Goal: Task Accomplishment & Management: Manage account settings

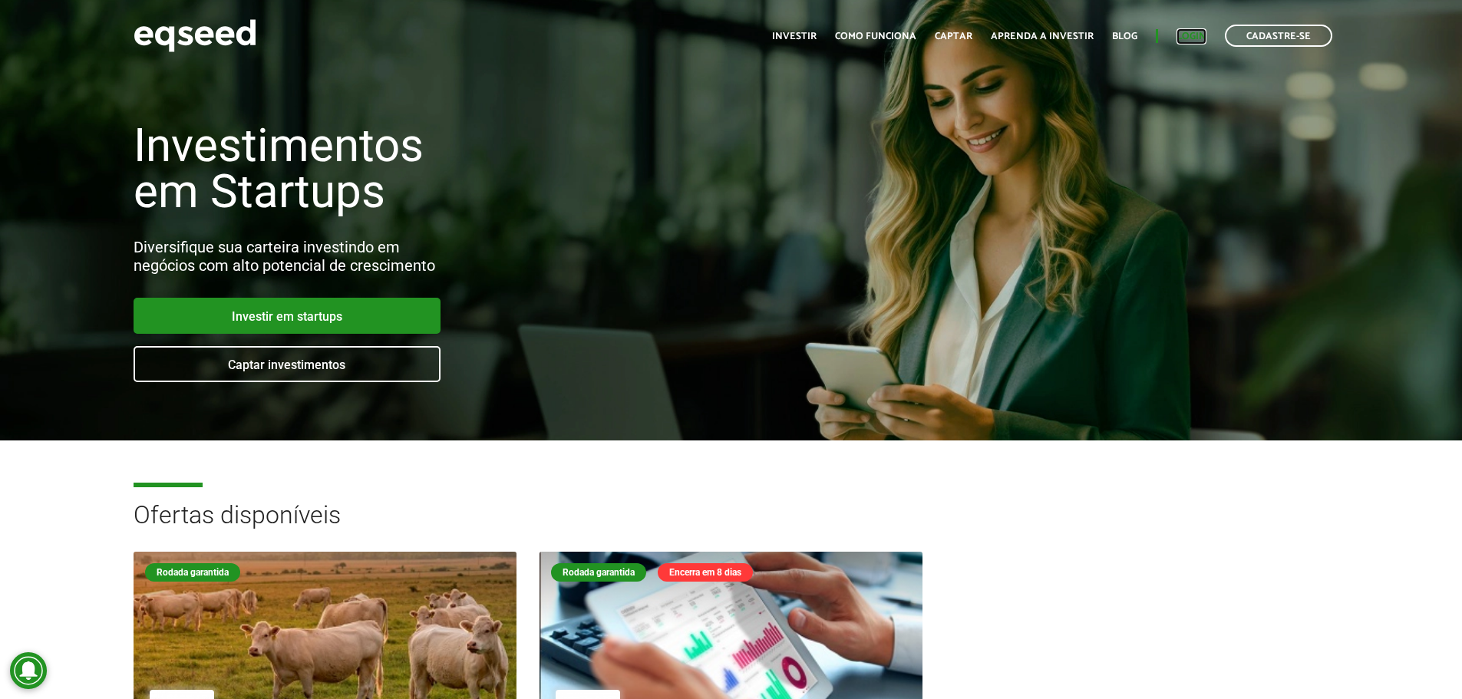
click at [1195, 34] on link "Login" at bounding box center [1191, 36] width 30 height 10
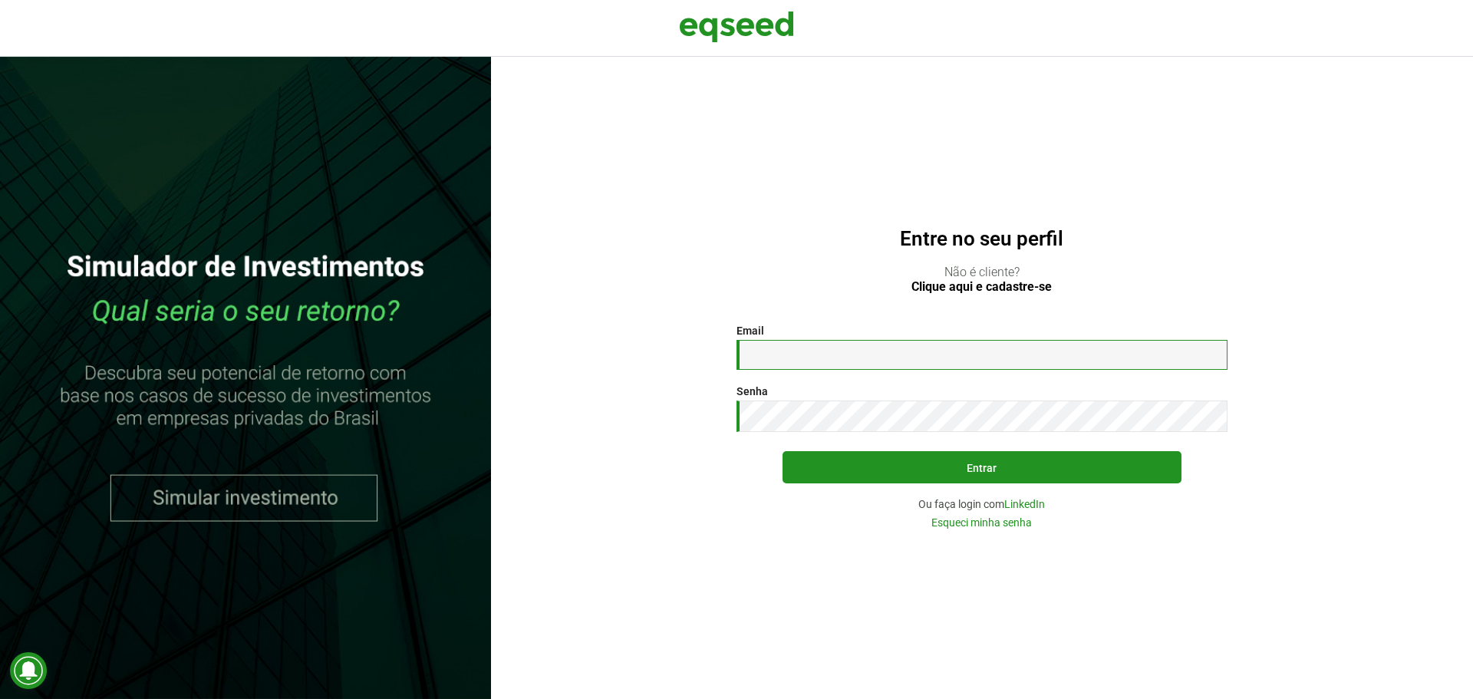
click at [941, 358] on input "Email *" at bounding box center [982, 355] width 491 height 30
type input "**********"
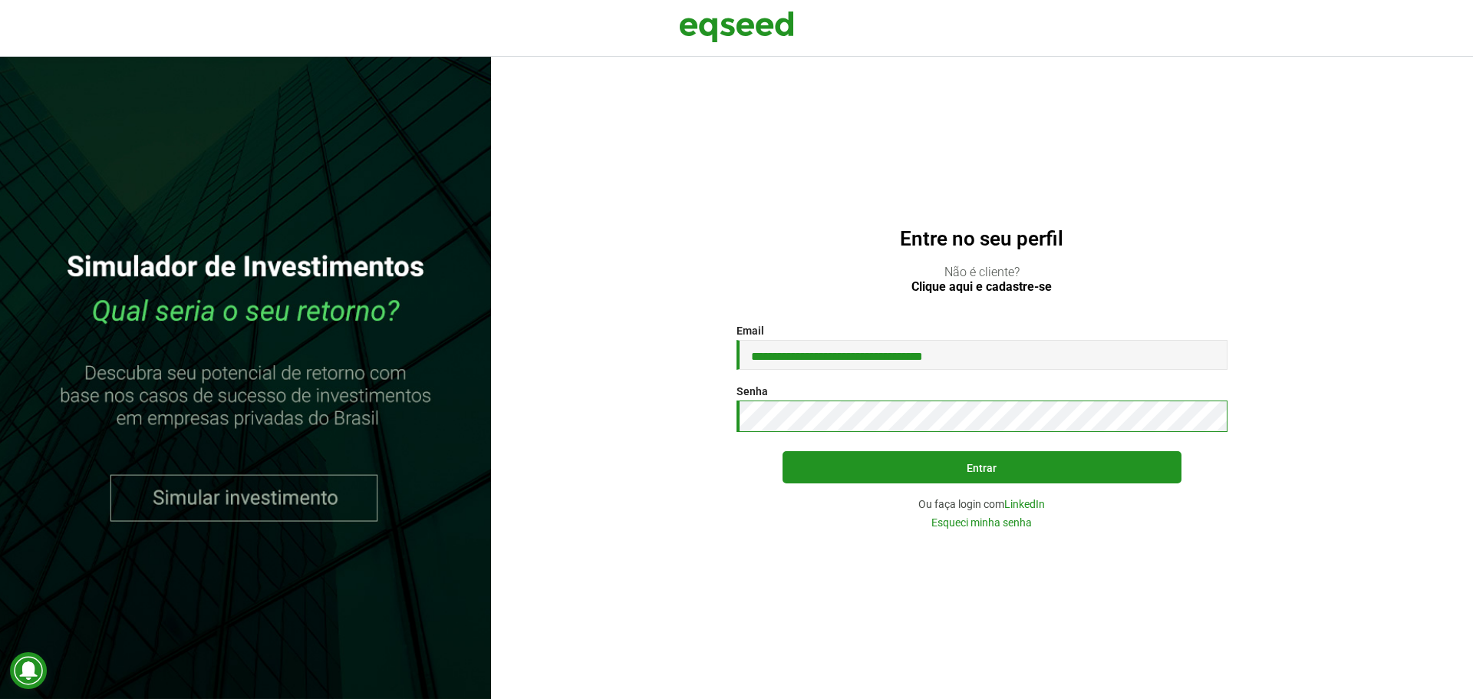
click at [664, 421] on section "**********" at bounding box center [982, 426] width 921 height 203
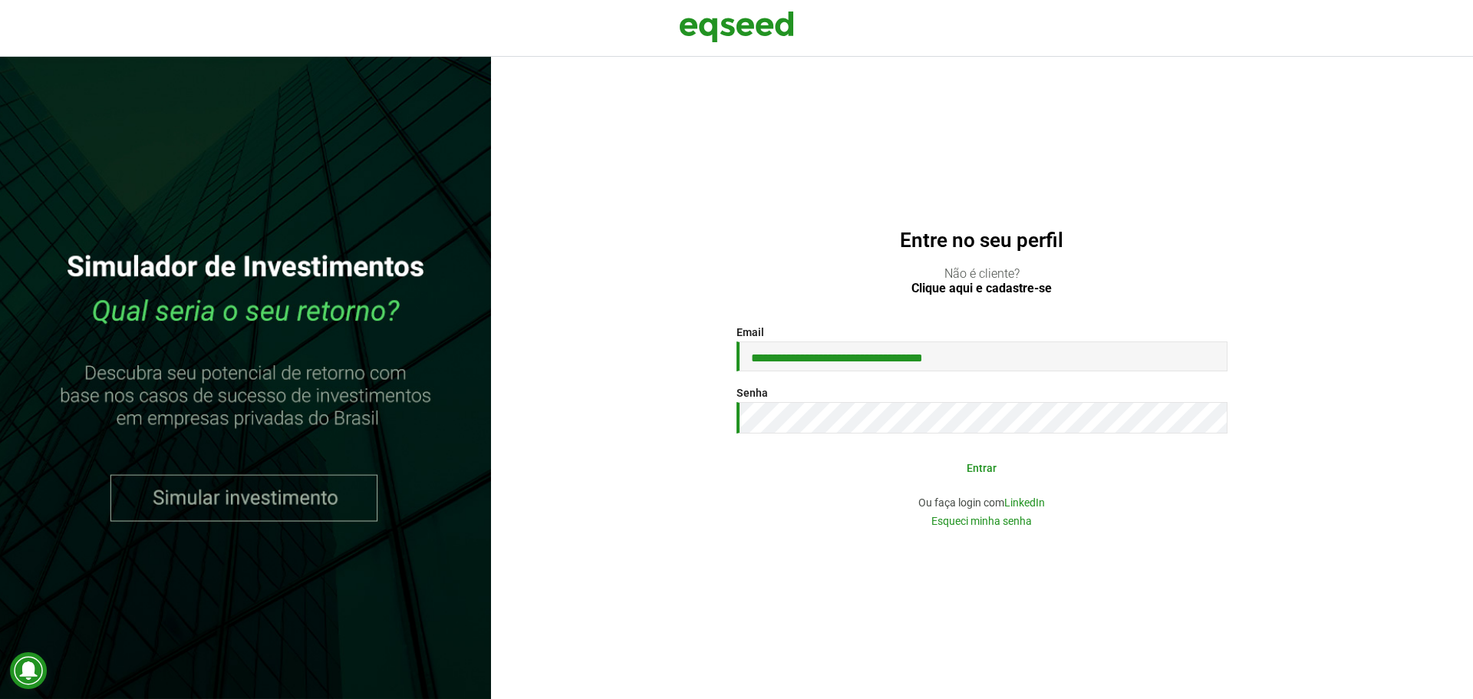
click at [1014, 469] on button "Entrar" at bounding box center [982, 467] width 399 height 29
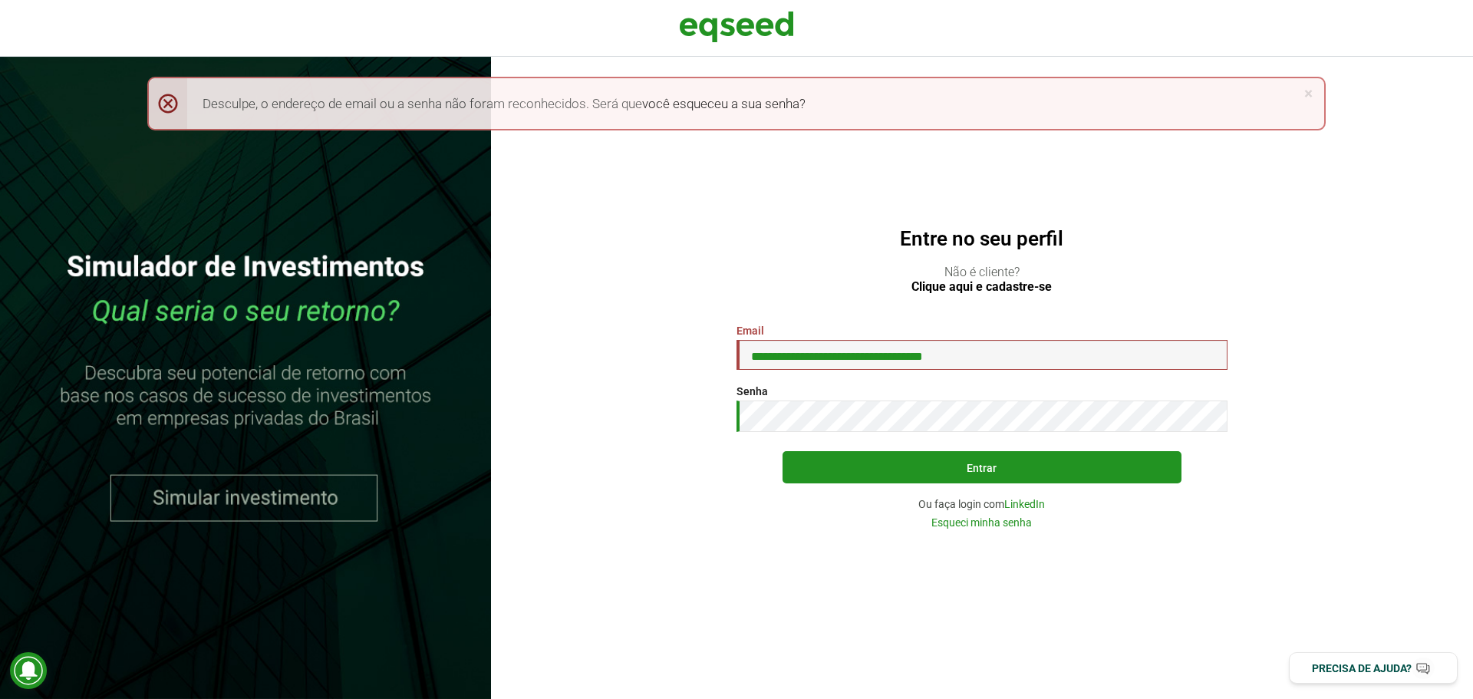
click at [687, 419] on section "**********" at bounding box center [982, 426] width 921 height 203
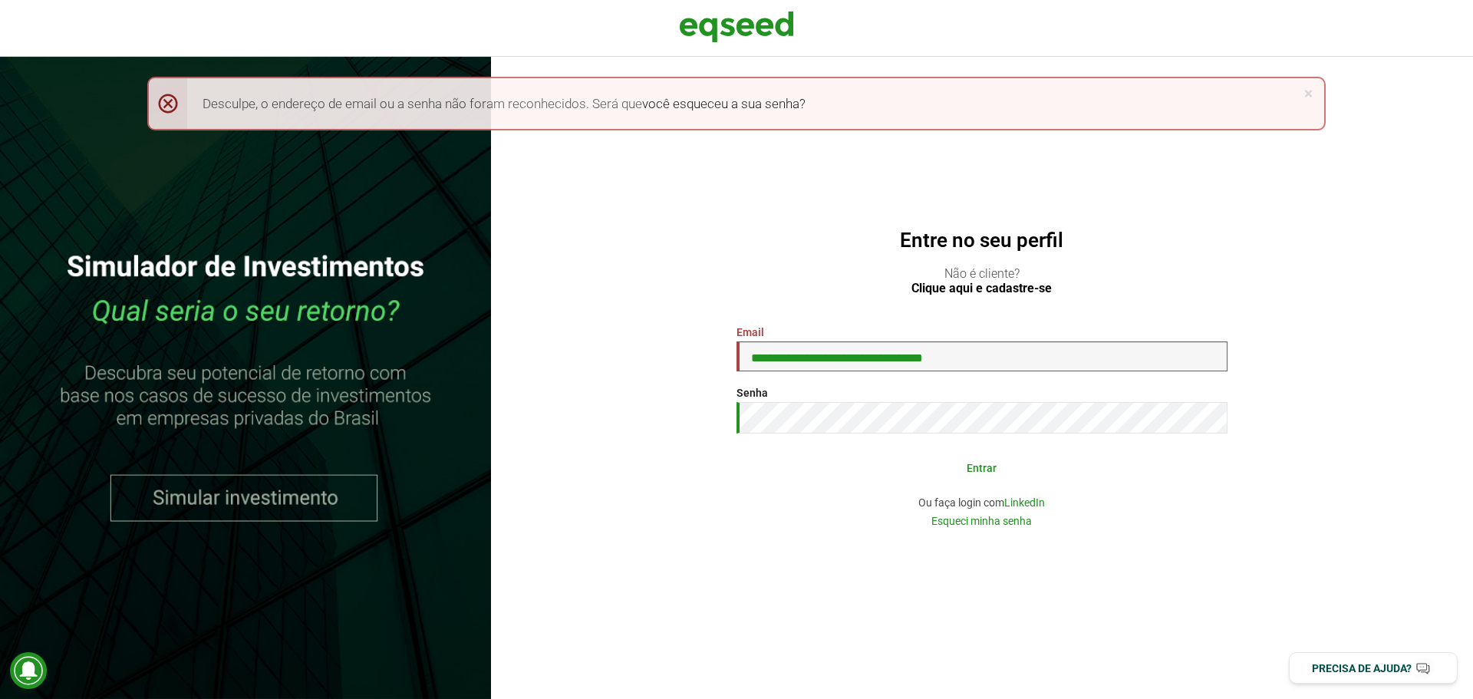
click at [967, 461] on button "Entrar" at bounding box center [982, 467] width 399 height 29
click at [979, 465] on button "Entrar" at bounding box center [982, 467] width 399 height 29
click at [988, 471] on button "Entrar" at bounding box center [982, 467] width 399 height 29
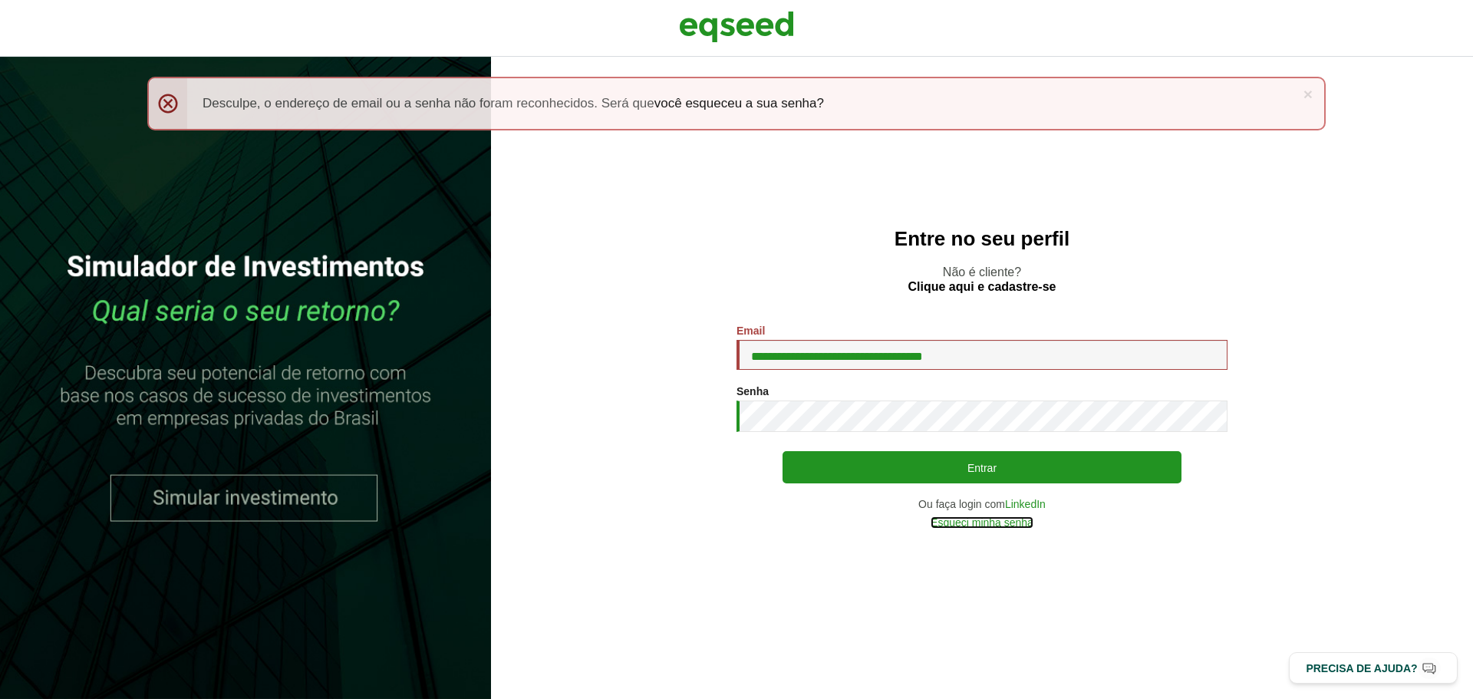
click at [1013, 527] on link "Esqueci minha senha" at bounding box center [982, 522] width 103 height 11
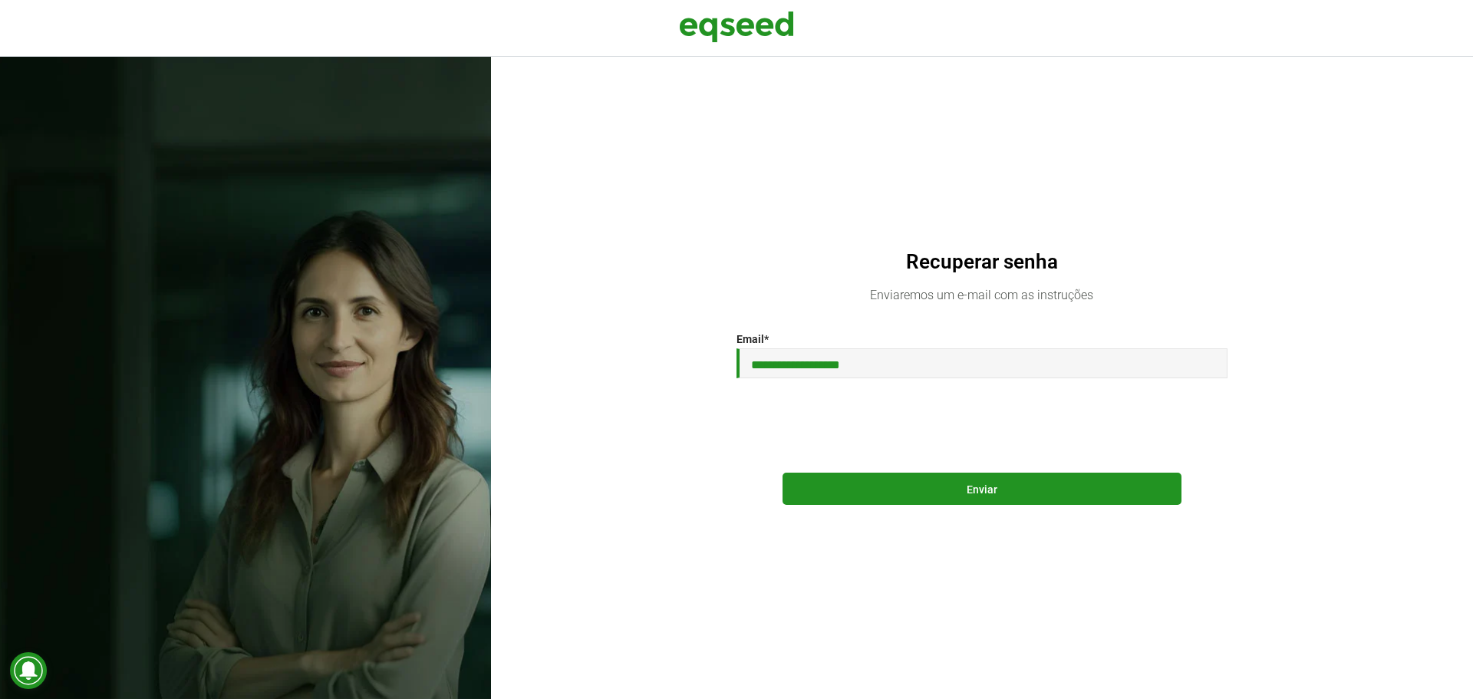
type input "**********"
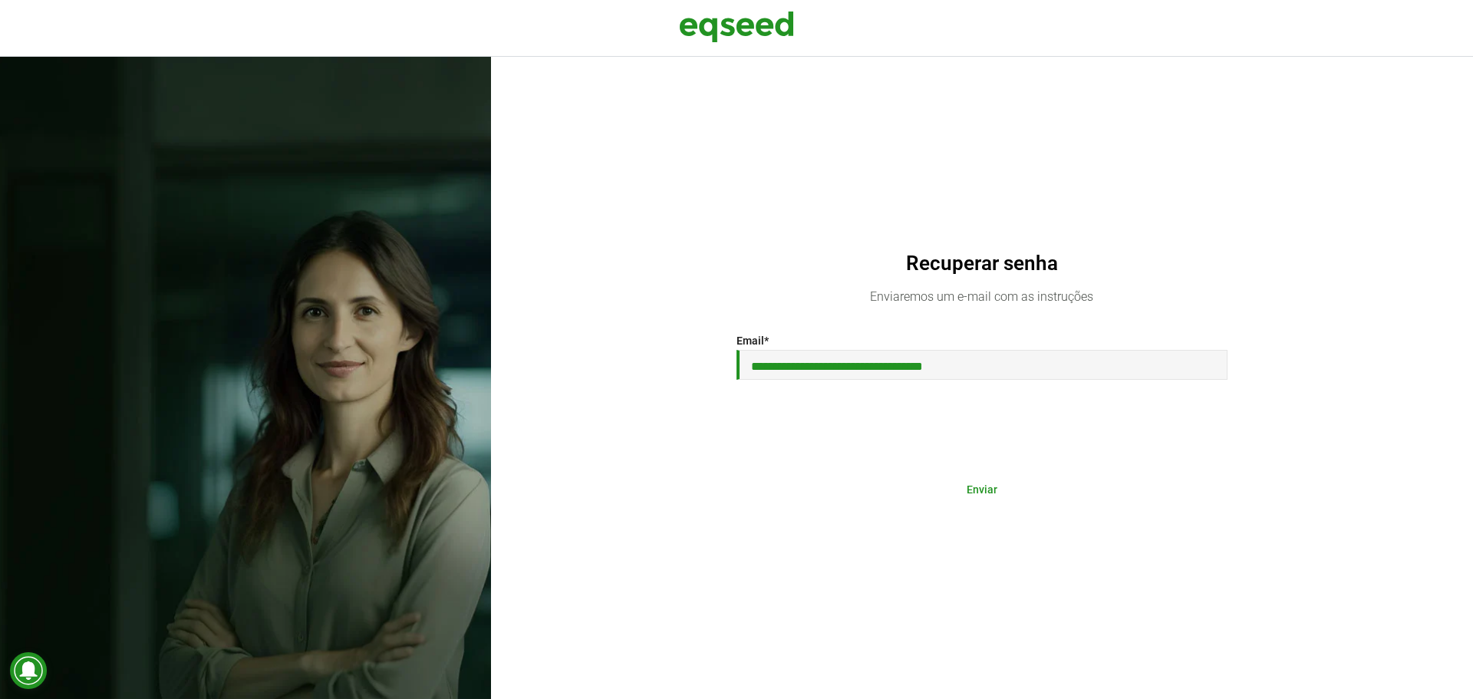
click at [986, 487] on button "Enviar" at bounding box center [982, 488] width 399 height 29
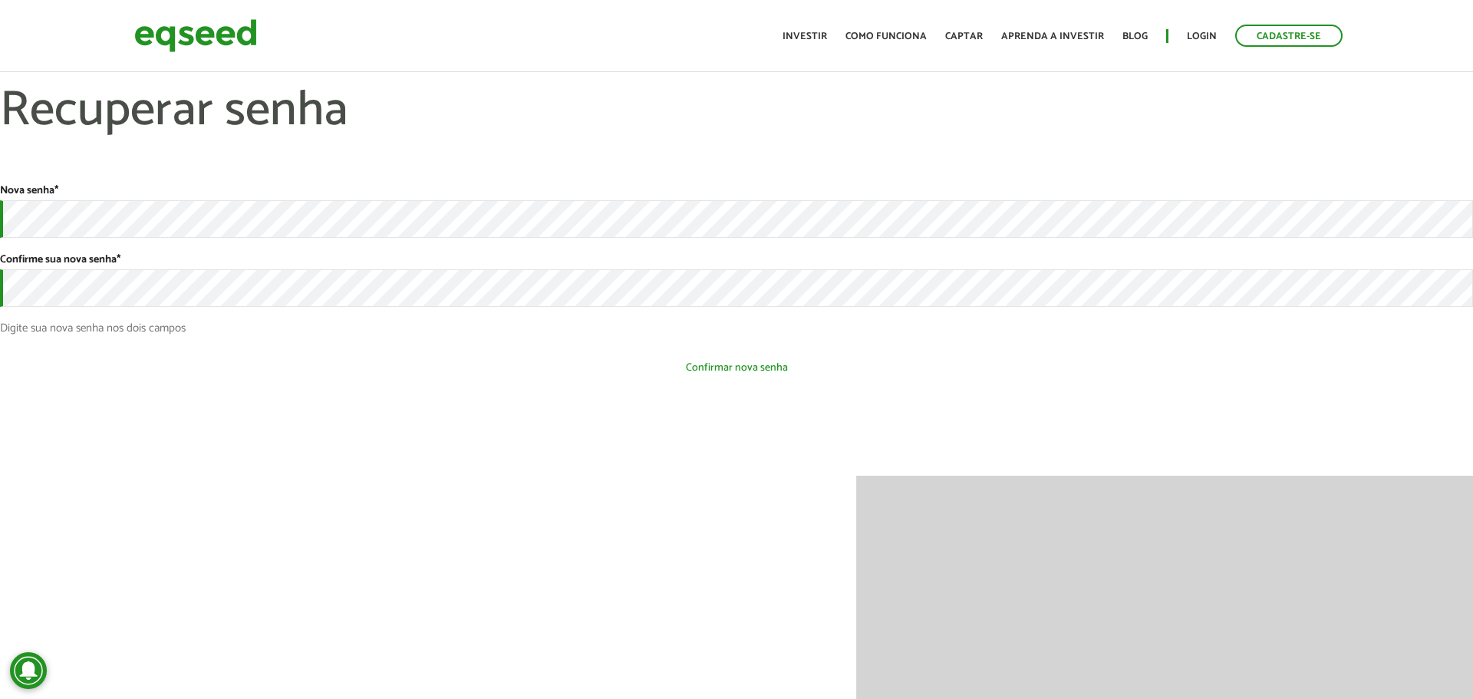
click at [786, 359] on button "Confirmar nova senha" at bounding box center [736, 367] width 1473 height 29
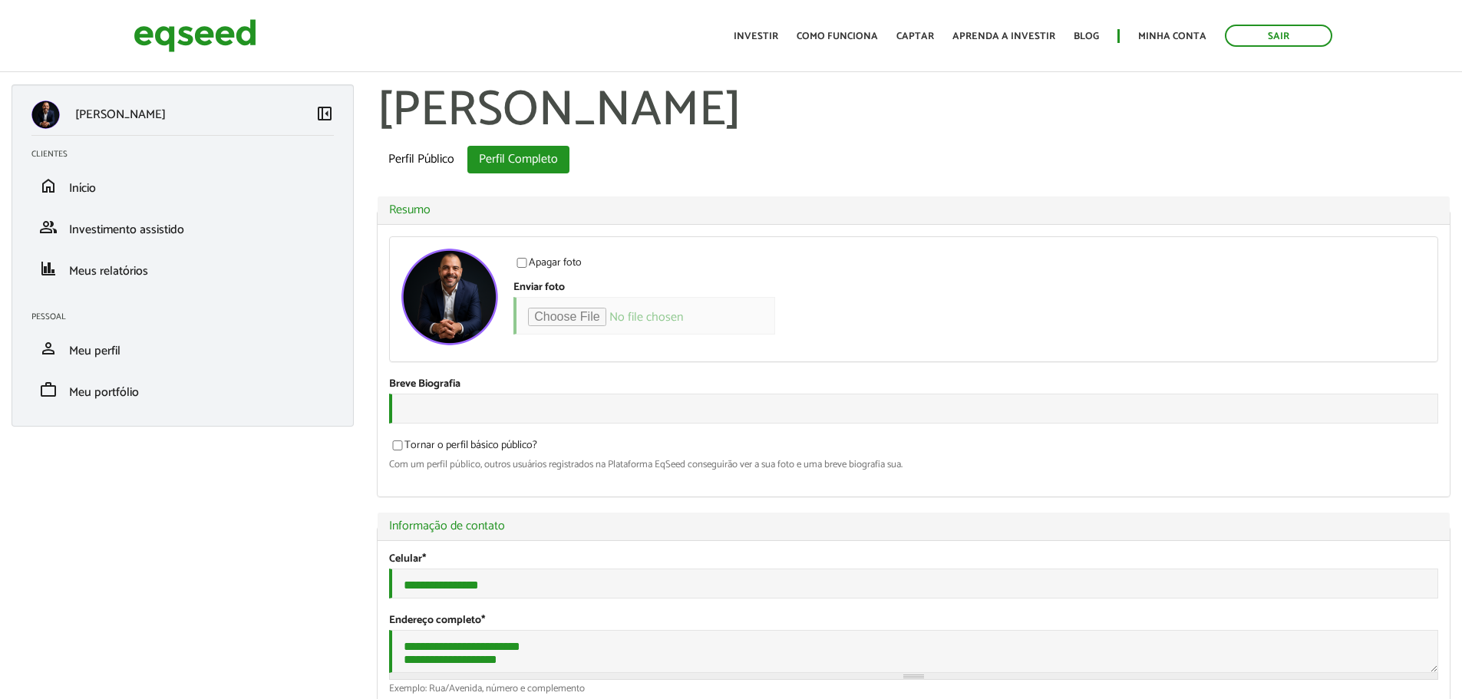
select select "***"
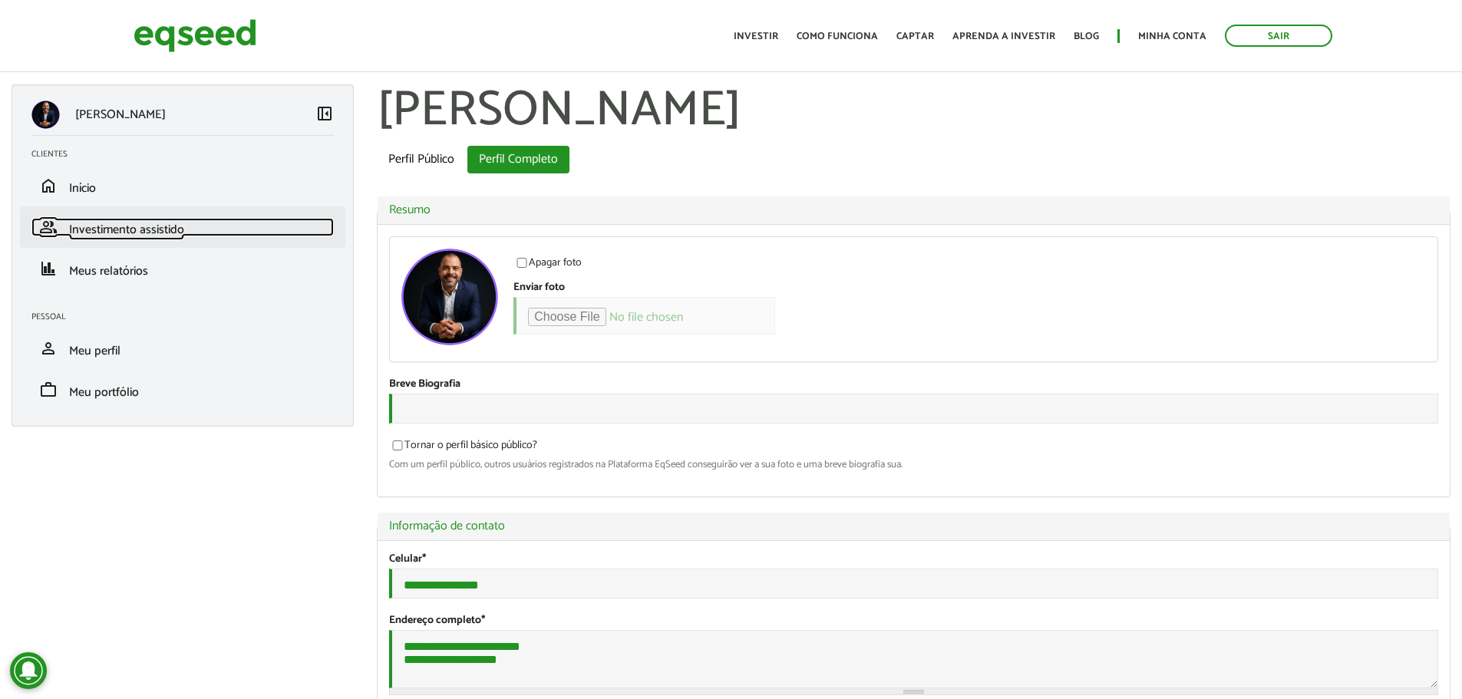
click at [161, 237] on span "Investimento assistido" at bounding box center [126, 229] width 115 height 21
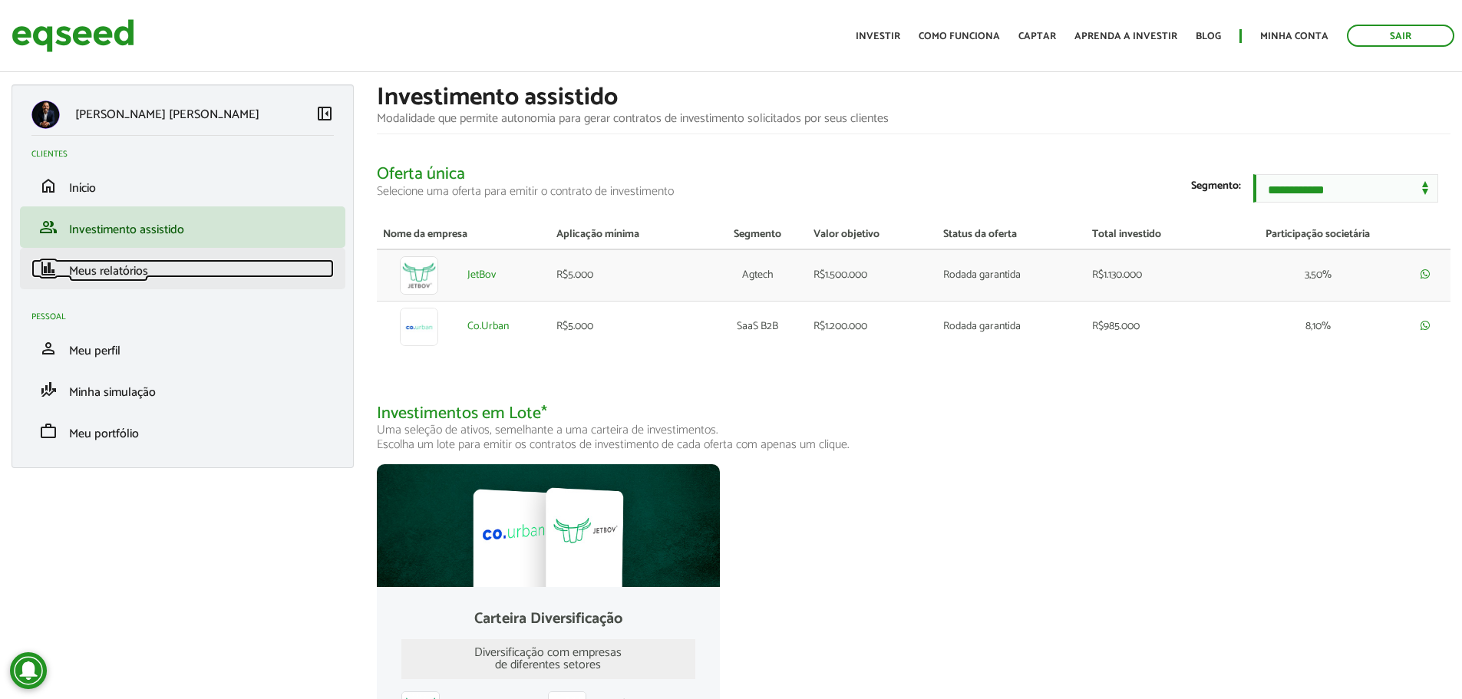
click at [114, 273] on span "Meus relatórios" at bounding box center [108, 271] width 79 height 21
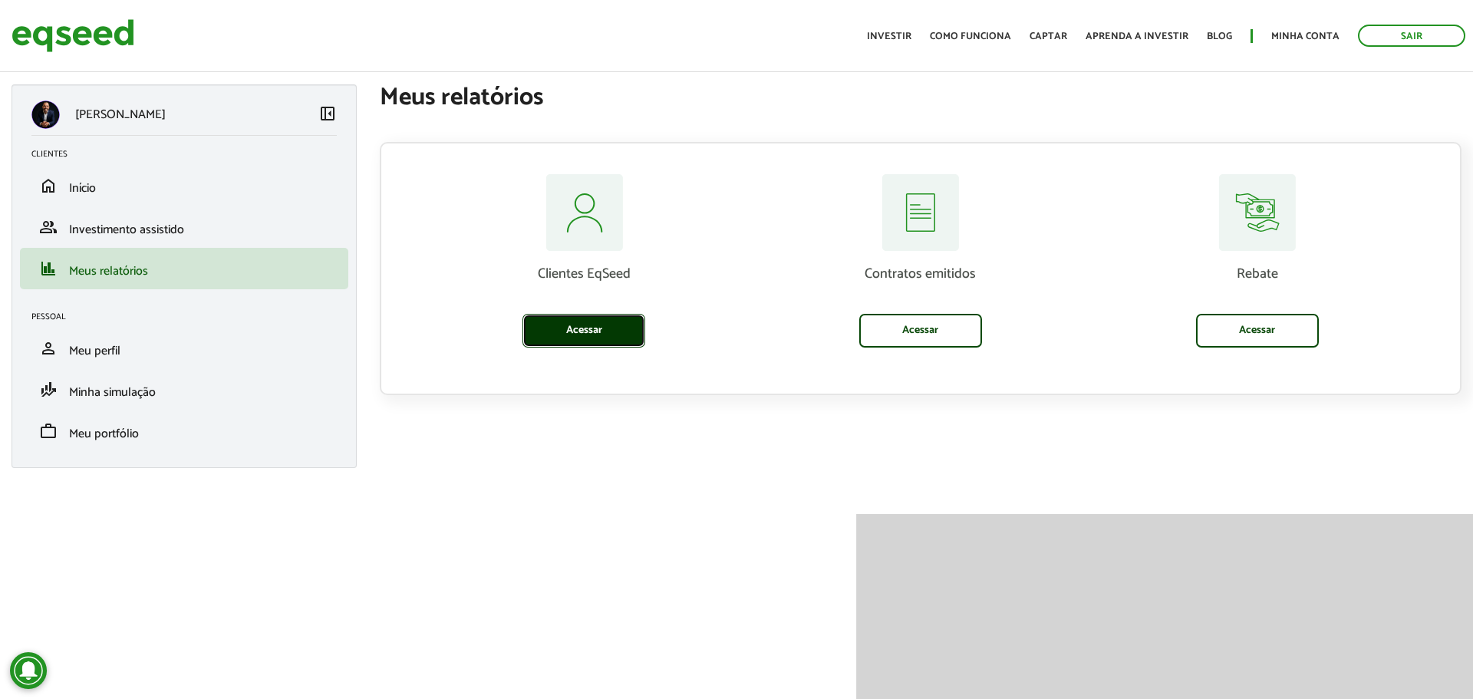
click at [586, 343] on link "Acessar" at bounding box center [584, 331] width 123 height 34
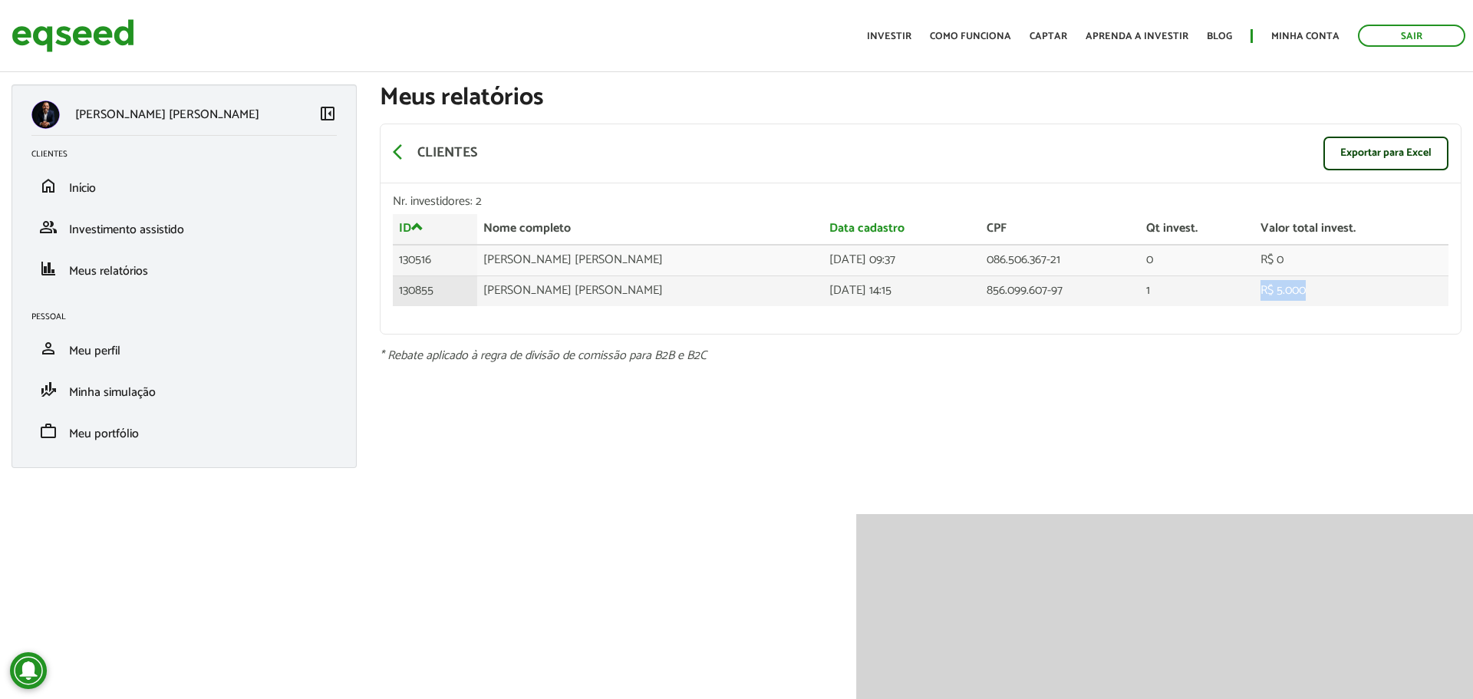
drag, startPoint x: 1335, startPoint y: 293, endPoint x: 1225, endPoint y: 284, distance: 110.9
click at [1225, 284] on tr "130855 Janete Alves da Silva Castanheira 24/07/2025 - 14:15 856.099.607-97 1 R$…" at bounding box center [921, 290] width 1056 height 30
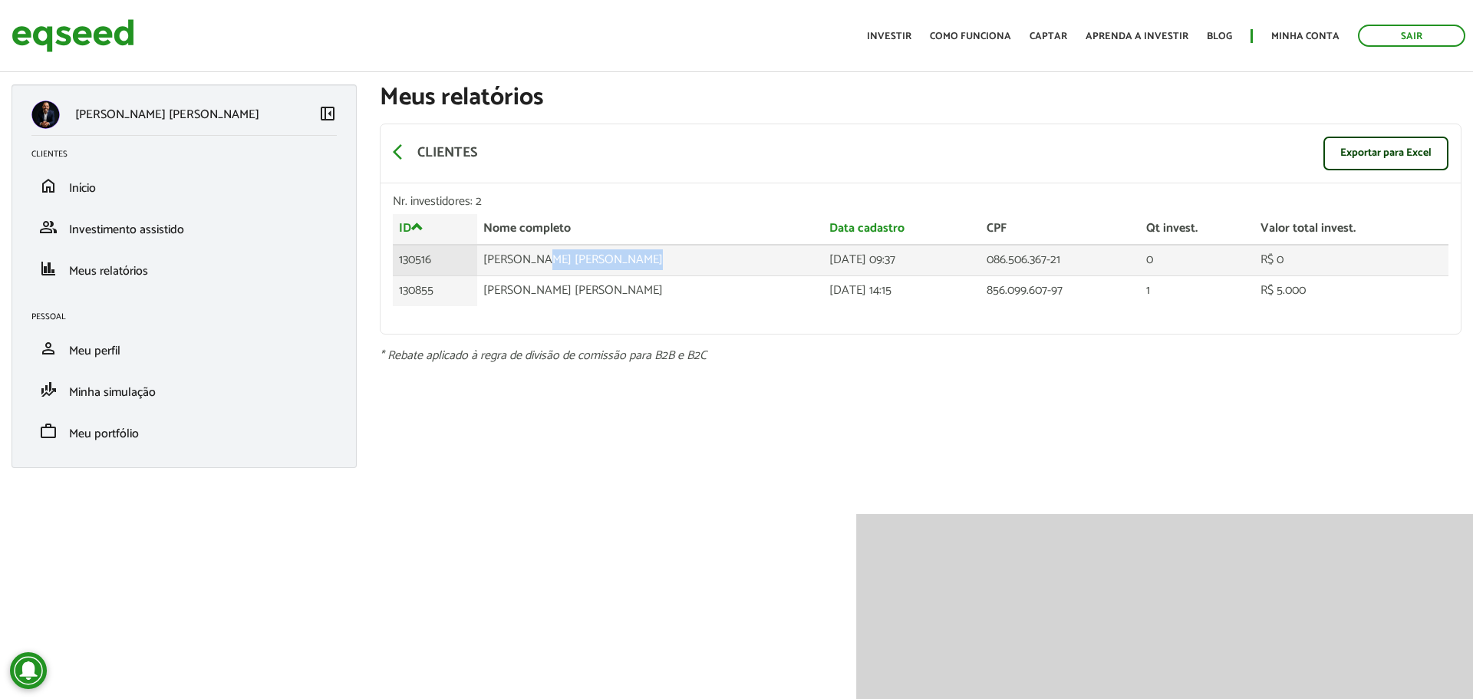
drag, startPoint x: 566, startPoint y: 259, endPoint x: 689, endPoint y: 262, distance: 122.8
click at [689, 262] on td "[PERSON_NAME] [PERSON_NAME]" at bounding box center [650, 260] width 346 height 31
click at [914, 249] on td "10/07/2025 - 09:37" at bounding box center [902, 260] width 158 height 31
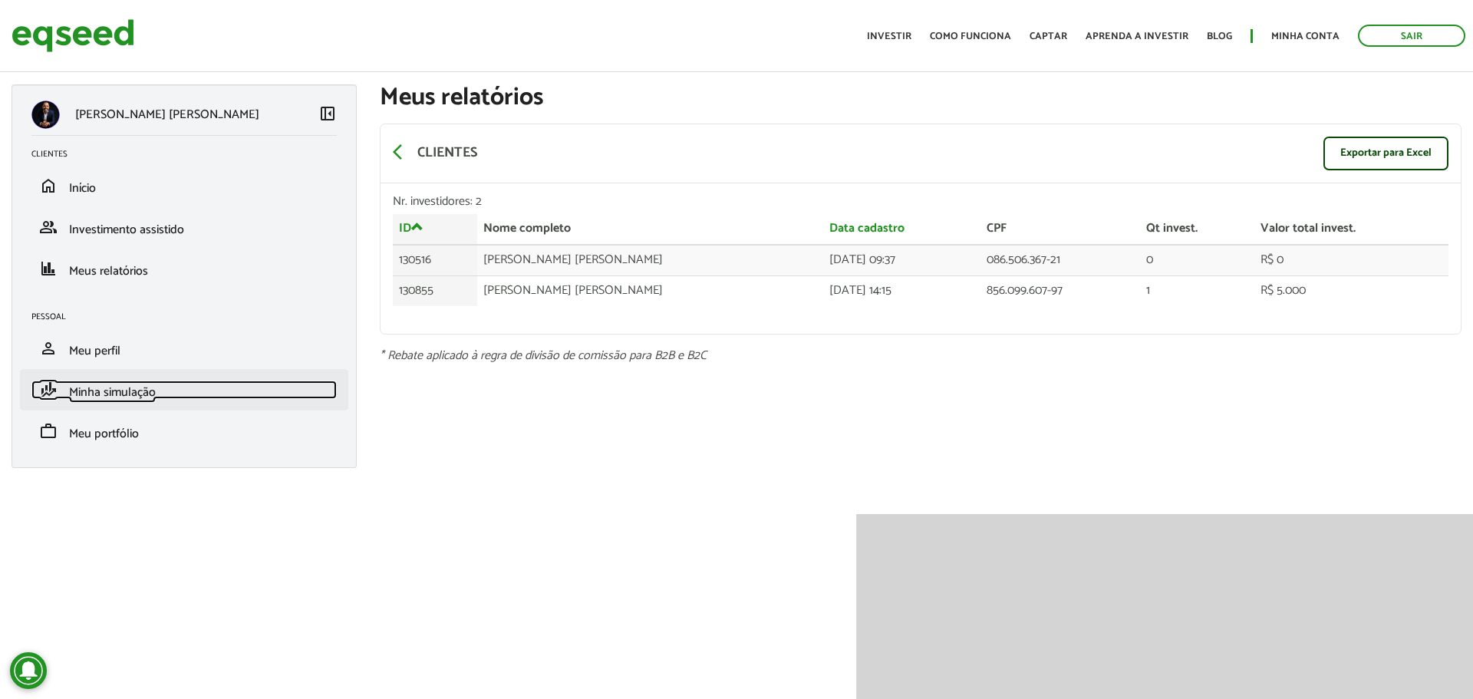
click at [139, 397] on span "Minha simulação" at bounding box center [112, 392] width 87 height 21
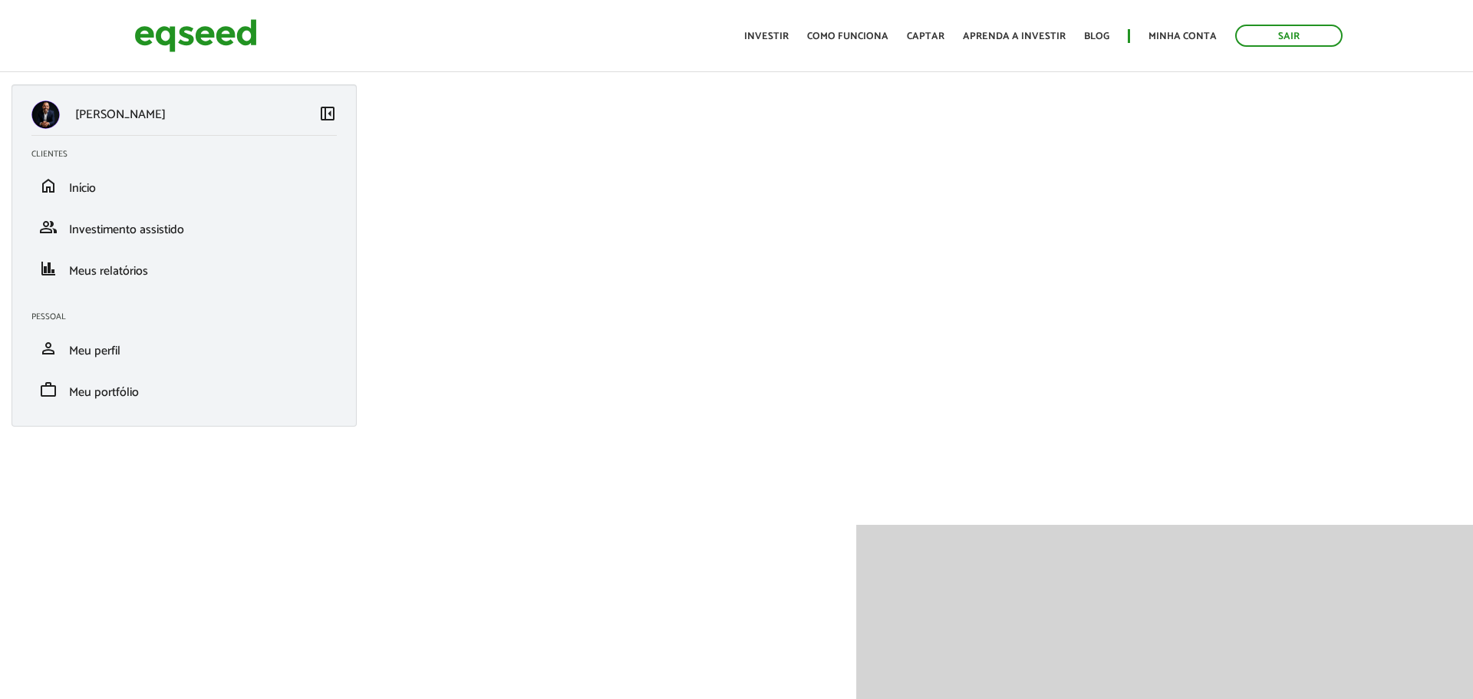
click at [107, 354] on span "Meu perfil" at bounding box center [94, 351] width 51 height 21
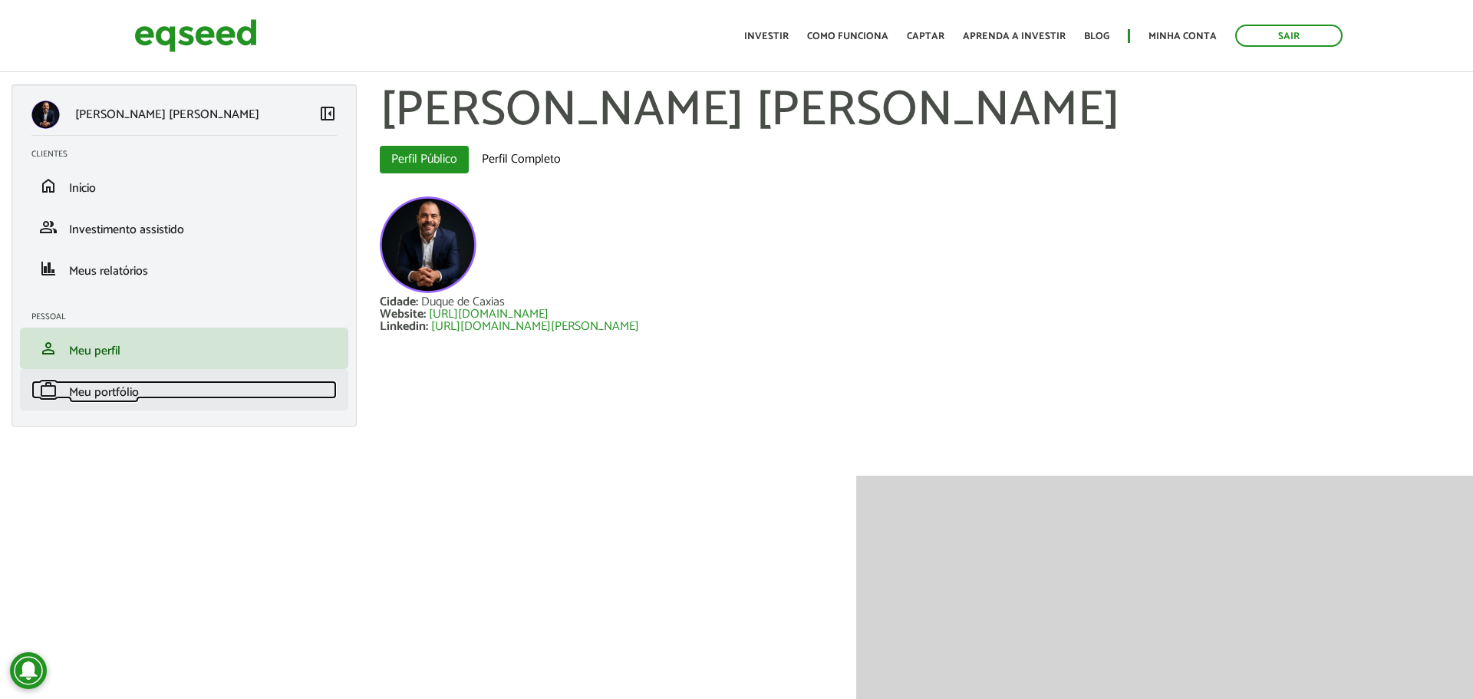
click at [106, 388] on span "Meu portfólio" at bounding box center [104, 392] width 70 height 21
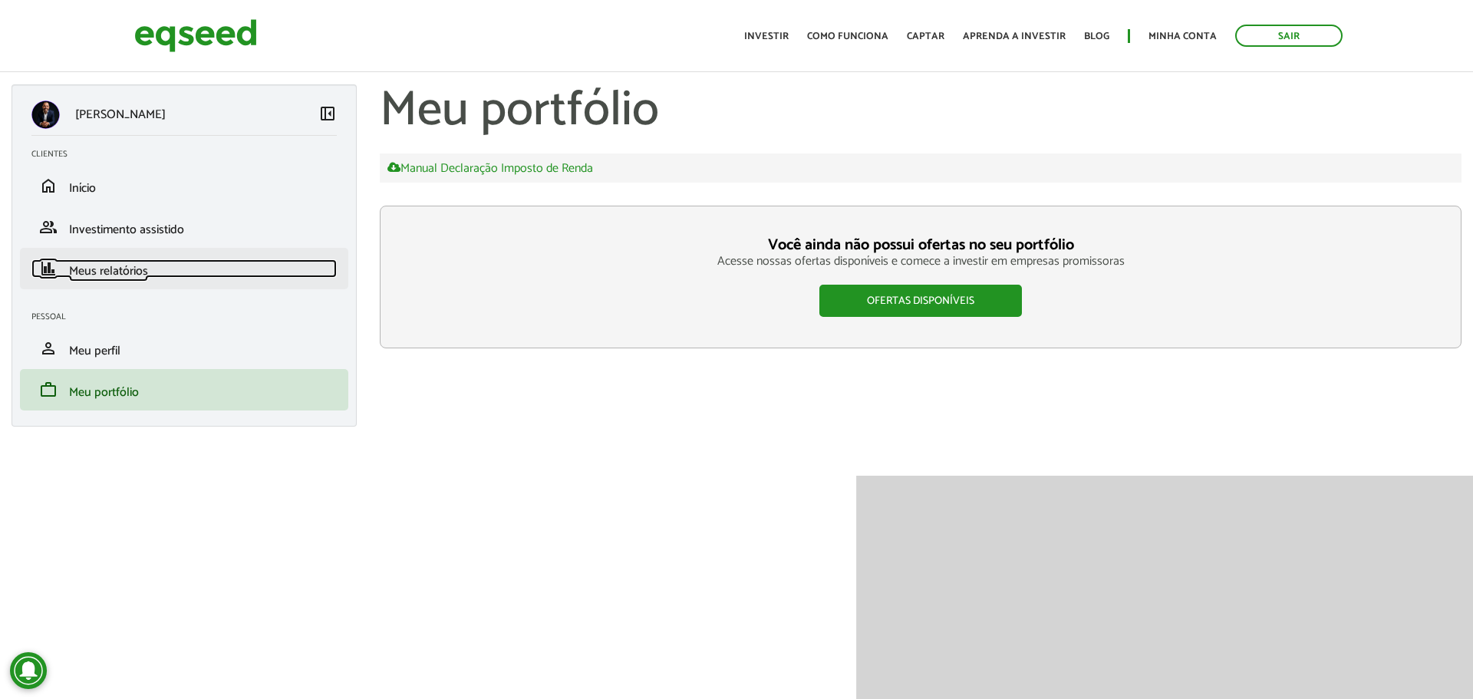
click at [121, 269] on span "Meus relatórios" at bounding box center [108, 271] width 79 height 21
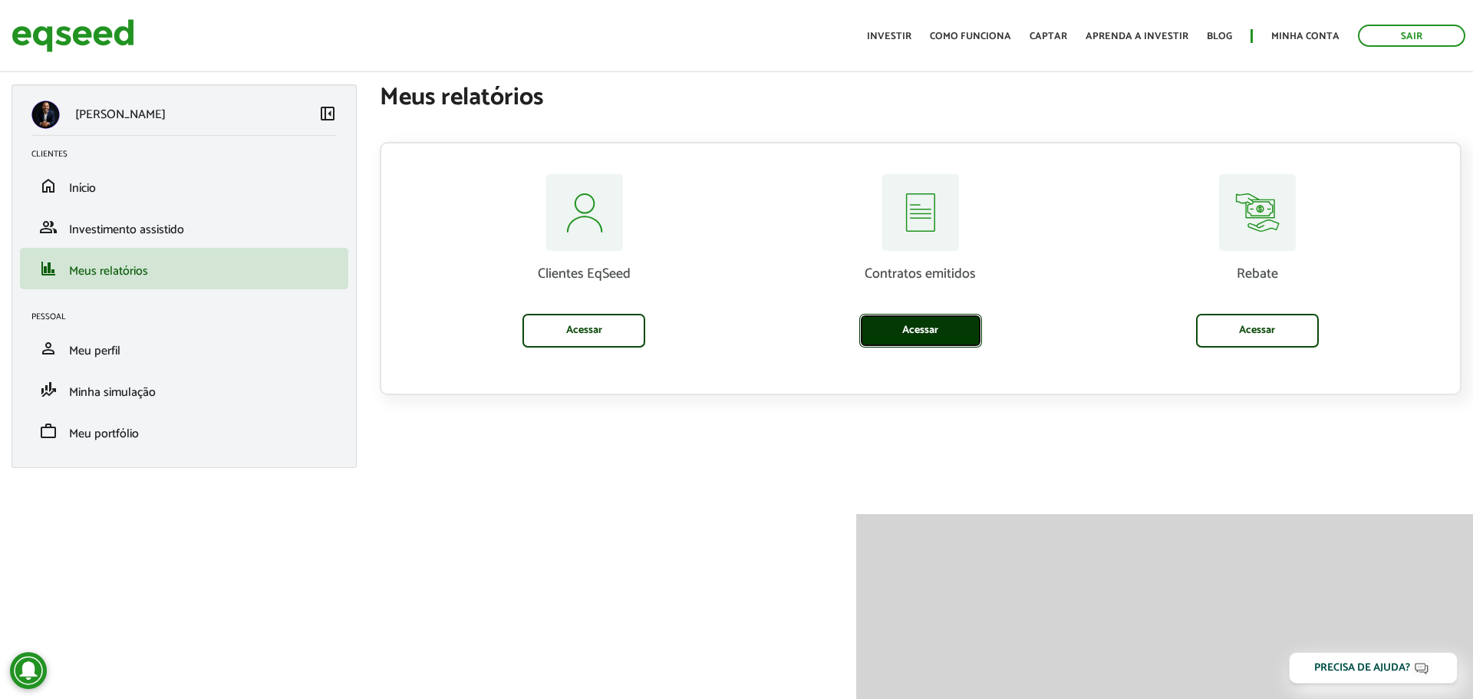
click at [915, 331] on link "Acessar" at bounding box center [920, 331] width 123 height 34
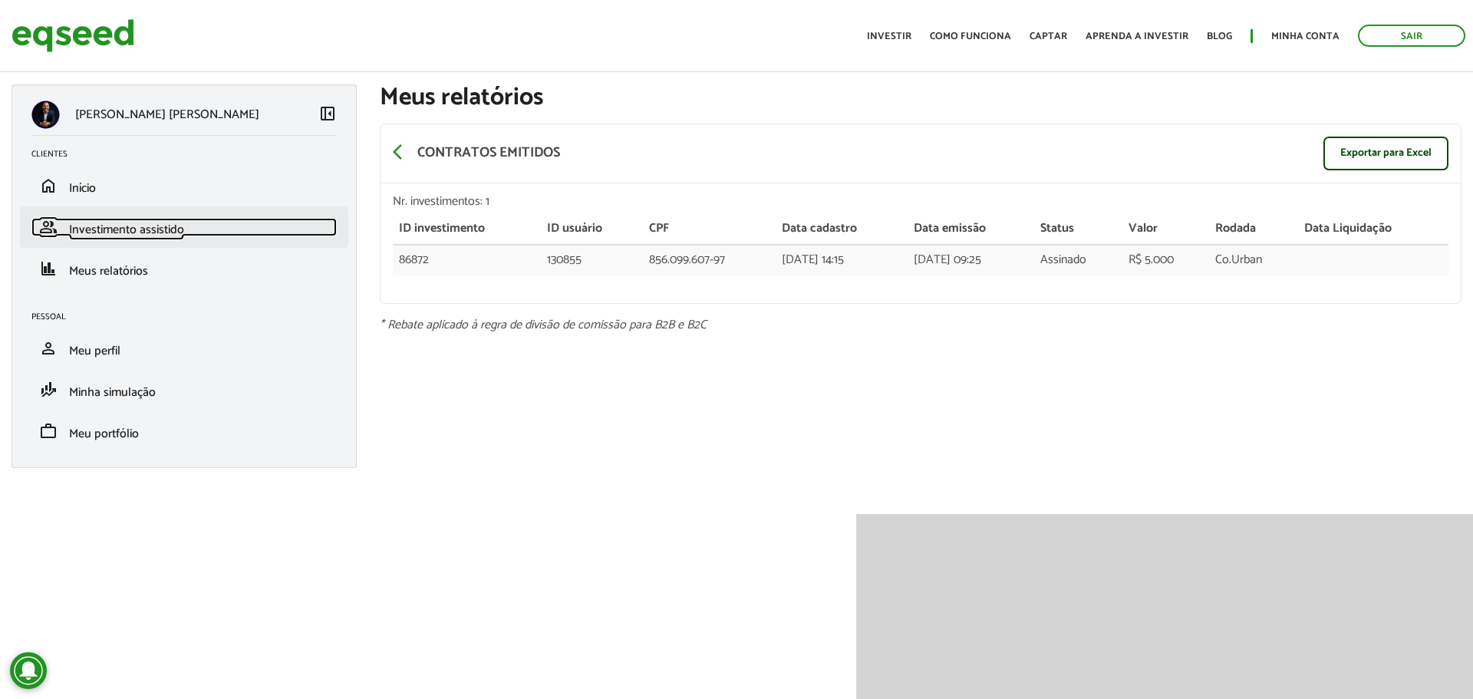
click at [113, 232] on span "Investimento assistido" at bounding box center [126, 229] width 115 height 21
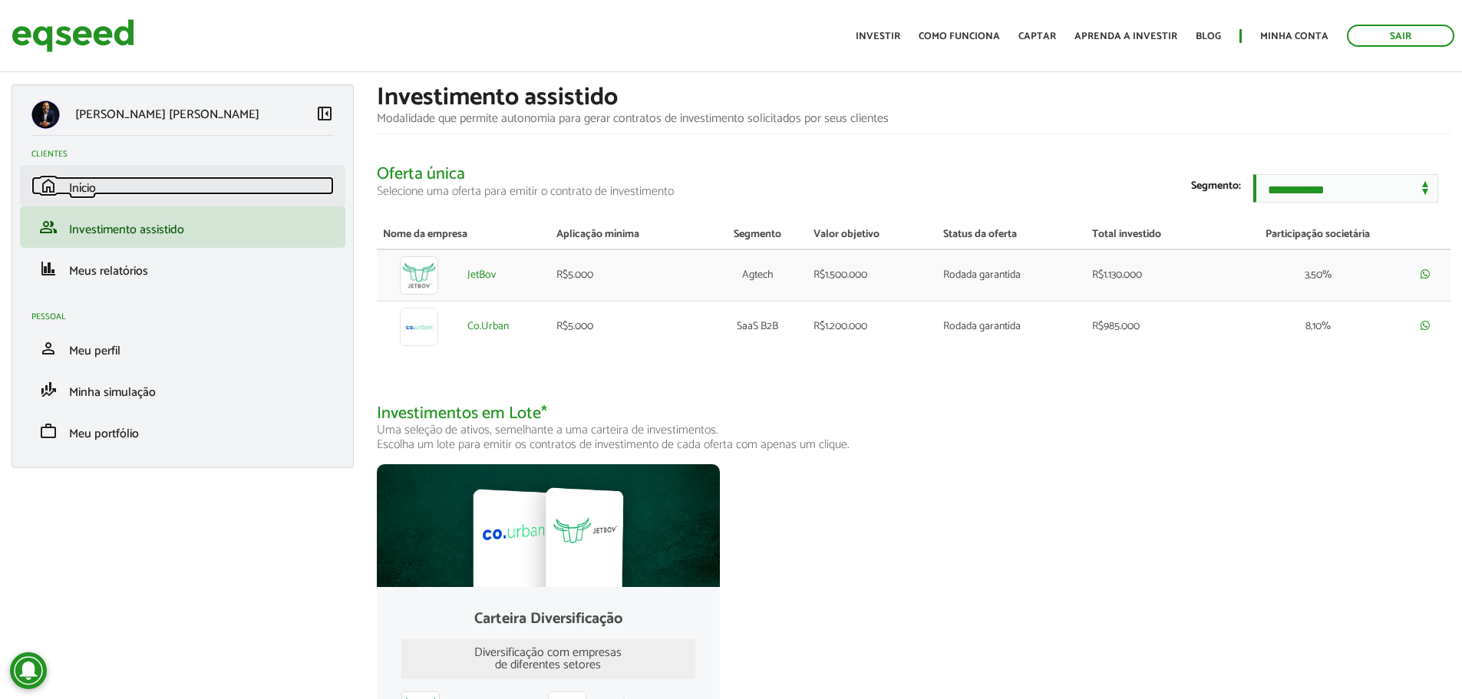
click at [74, 185] on span "Início" at bounding box center [82, 188] width 27 height 21
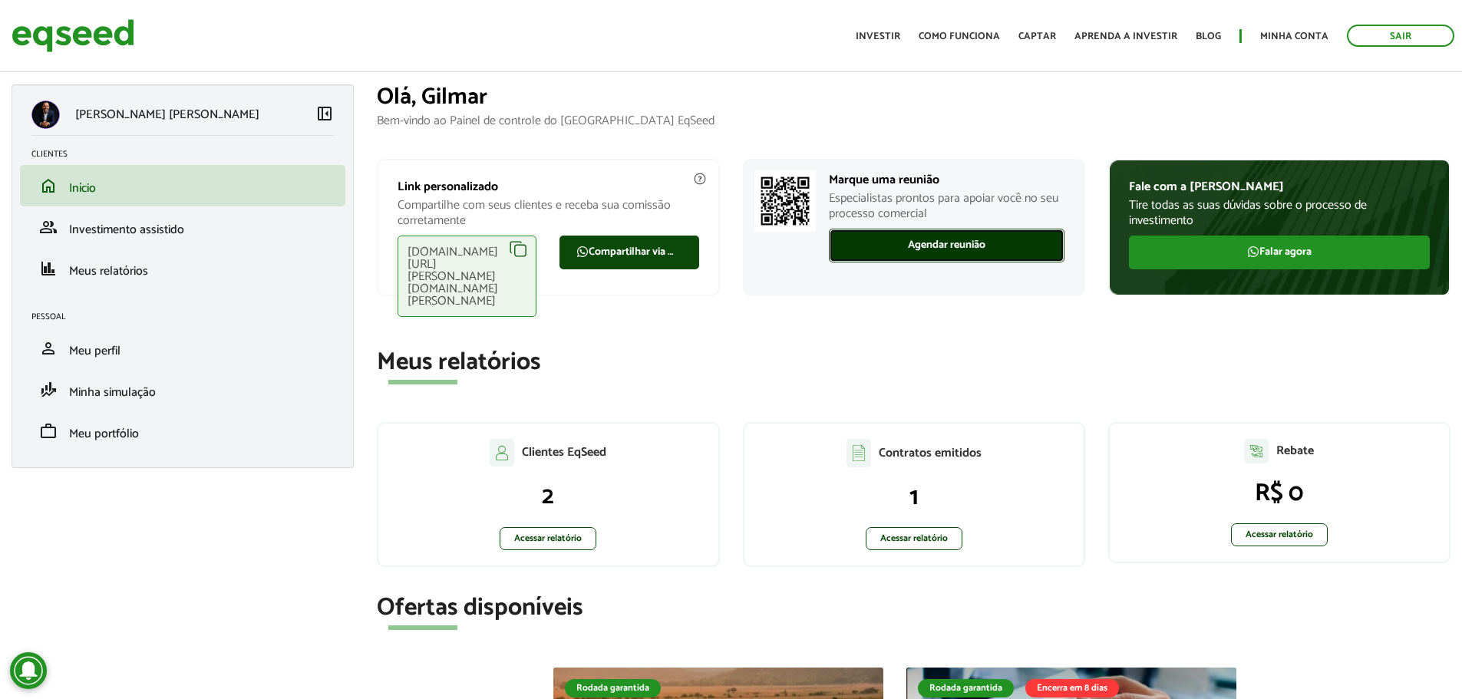
click at [953, 241] on link "Agendar reunião" at bounding box center [947, 246] width 236 height 34
